Goal: Task Accomplishment & Management: Complete application form

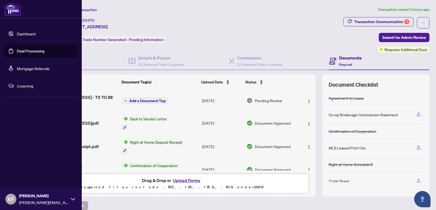
click at [26, 34] on link "Dashboard" at bounding box center [26, 33] width 19 height 5
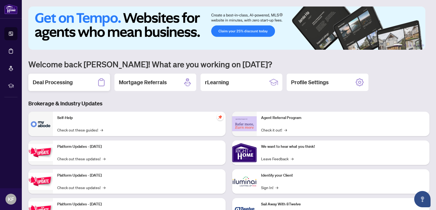
click at [74, 83] on div "Deal Processing" at bounding box center [69, 82] width 82 height 17
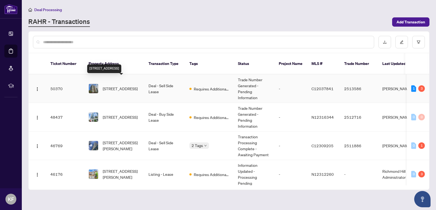
click at [129, 87] on span "[STREET_ADDRESS]" at bounding box center [120, 89] width 35 height 6
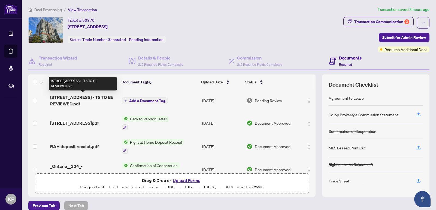
click at [96, 101] on span "[STREET_ADDRESS] - TS TO BE REVIEWED.pdf" at bounding box center [83, 100] width 67 height 13
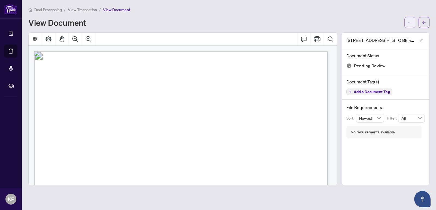
click at [412, 24] on button "button" at bounding box center [409, 22] width 11 height 11
click at [379, 36] on span "Download" at bounding box center [389, 34] width 41 height 6
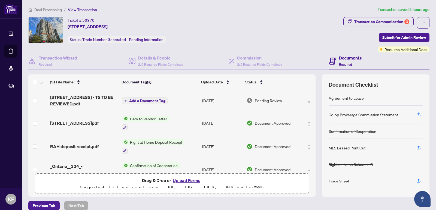
click at [187, 179] on button "Upload Forms" at bounding box center [186, 180] width 31 height 7
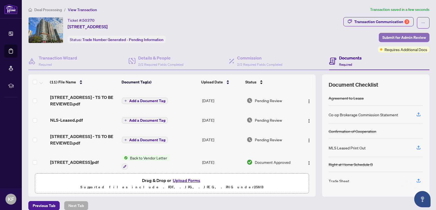
click at [399, 39] on span "Submit for Admin Review" at bounding box center [404, 37] width 44 height 9
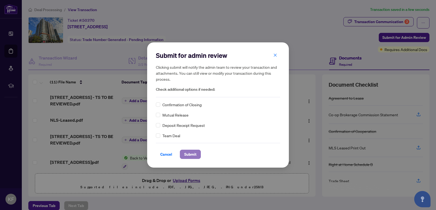
click at [191, 154] on span "Submit" at bounding box center [190, 154] width 12 height 9
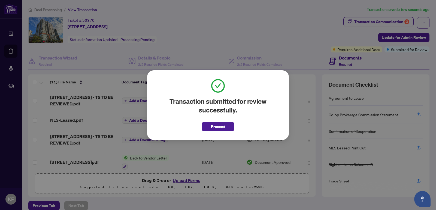
click at [222, 128] on span "Proceed" at bounding box center [218, 127] width 14 height 9
